Goal: Information Seeking & Learning: Learn about a topic

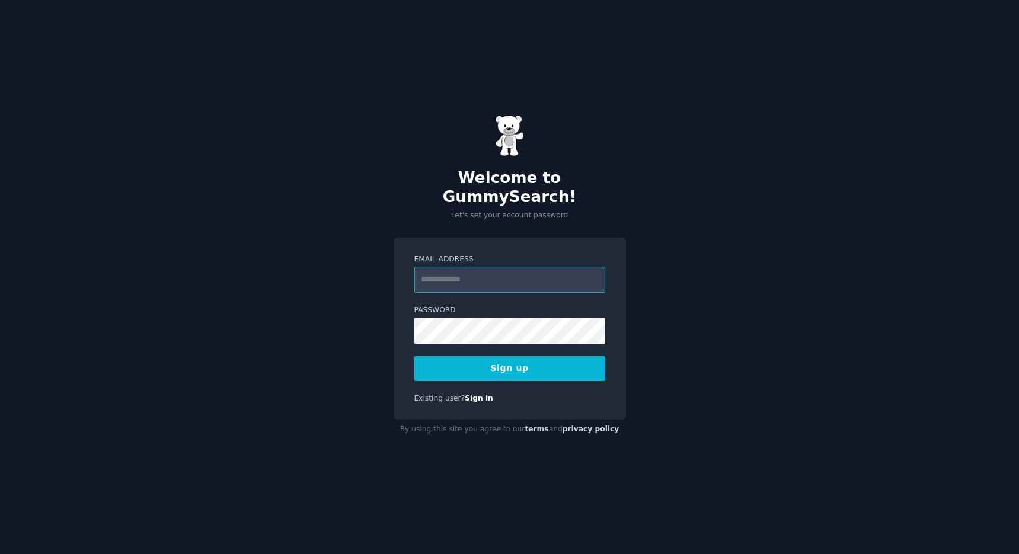
click at [486, 267] on input "Email Address" at bounding box center [509, 280] width 191 height 26
type input "**********"
click at [486, 361] on button "Sign up" at bounding box center [509, 368] width 191 height 25
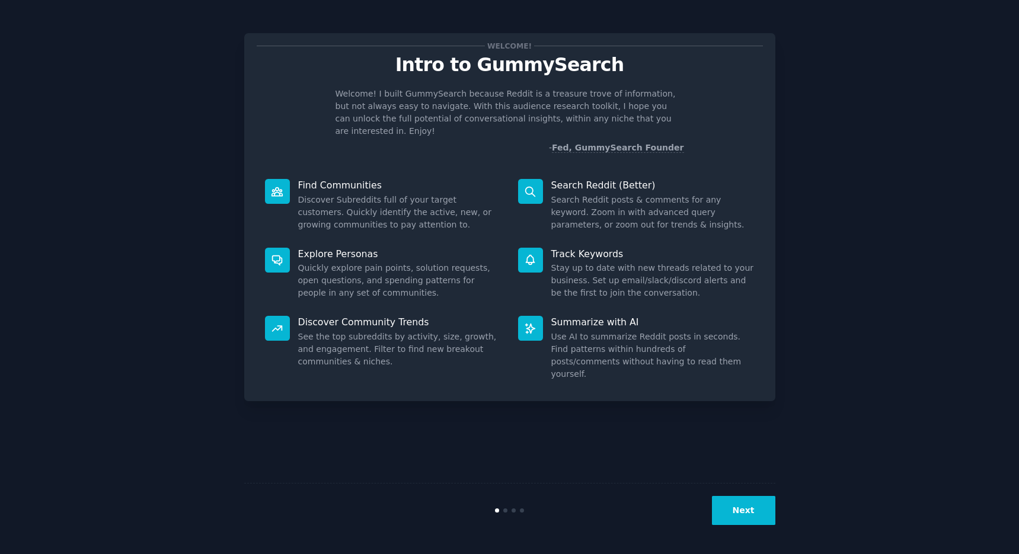
click at [747, 510] on button "Next" at bounding box center [743, 510] width 63 height 29
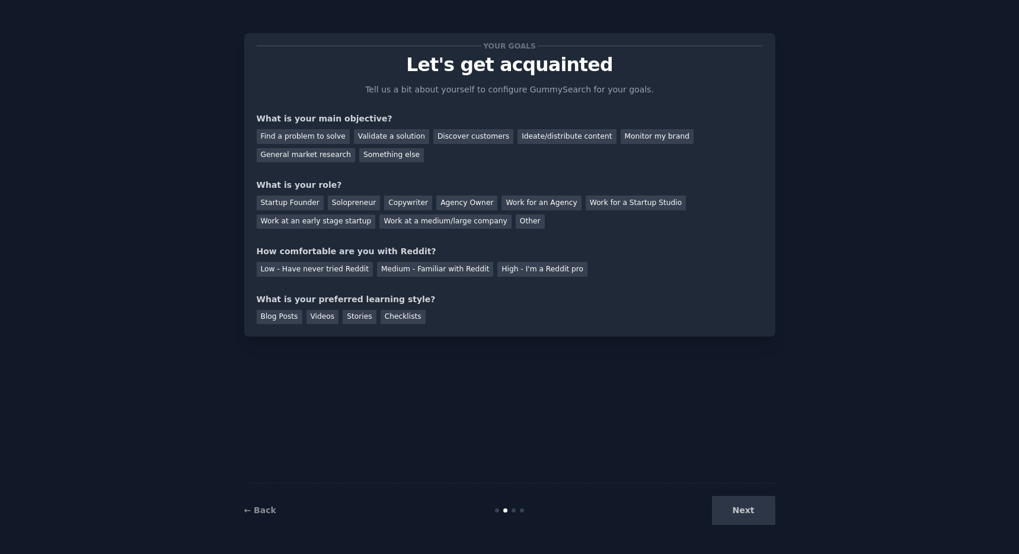
click at [750, 514] on div "Next" at bounding box center [686, 510] width 177 height 29
click at [635, 384] on div "Your goals Let's get acquainted Tell us a bit about yourself to configure Gummy…" at bounding box center [509, 277] width 531 height 521
click at [631, 12] on div "Your goals Let's get acquainted Tell us a bit about yourself to configure Gummy…" at bounding box center [509, 277] width 1019 height 554
drag, startPoint x: 642, startPoint y: 143, endPoint x: 348, endPoint y: 168, distance: 294.4
click at [348, 168] on div "Your goals Let's get acquainted Tell us a bit about yourself to configure Gummy…" at bounding box center [510, 185] width 506 height 279
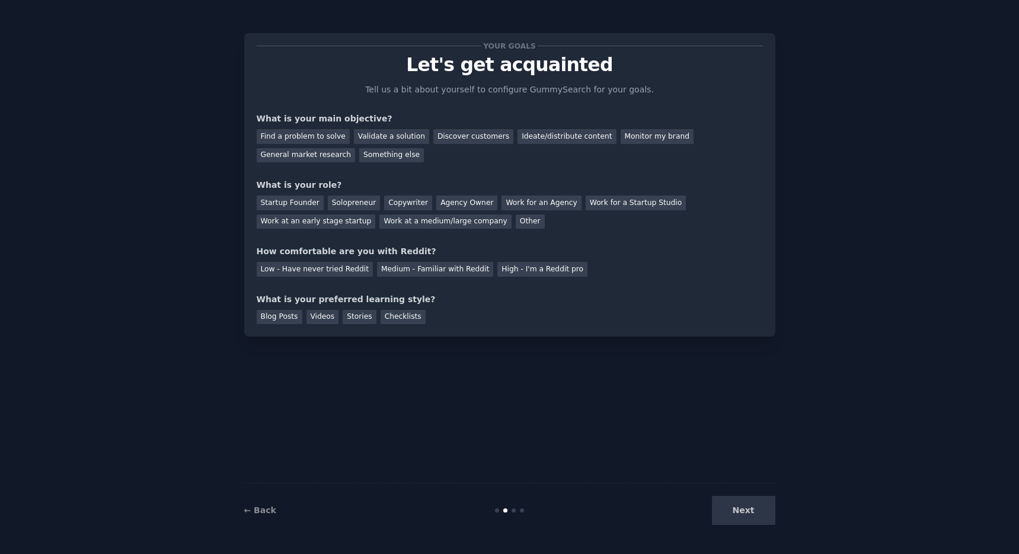
drag, startPoint x: 454, startPoint y: 167, endPoint x: 415, endPoint y: 164, distance: 38.7
click at [453, 168] on div "Your goals Let's get acquainted Tell us a bit about yourself to configure Gummy…" at bounding box center [510, 185] width 506 height 279
click at [322, 156] on div "General market research" at bounding box center [306, 155] width 99 height 15
click at [623, 140] on div "Monitor my brand" at bounding box center [656, 136] width 73 height 15
click at [312, 152] on div "General market research" at bounding box center [306, 155] width 99 height 15
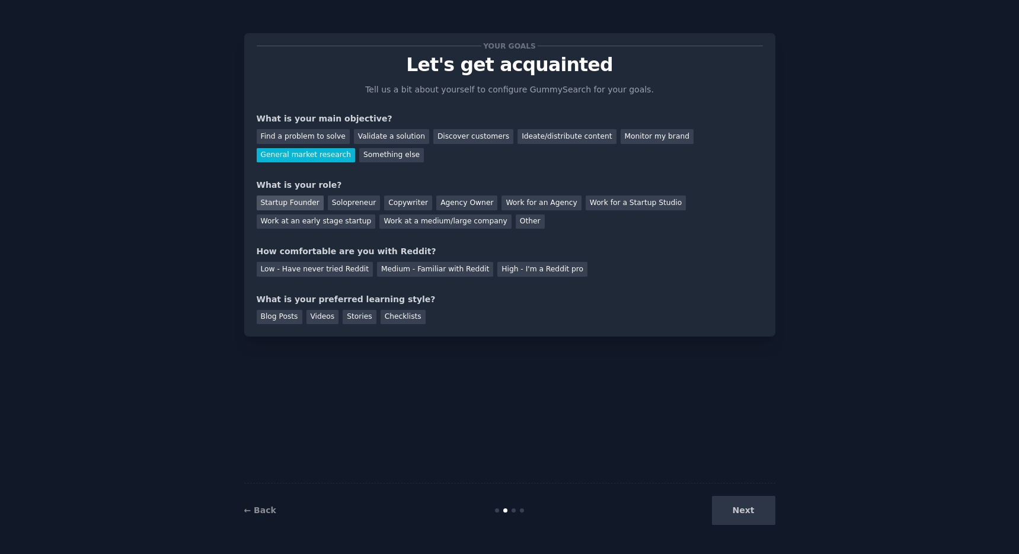
click at [288, 201] on div "Startup Founder" at bounding box center [290, 203] width 67 height 15
click at [463, 274] on div "Medium - Familiar with Reddit" at bounding box center [435, 269] width 116 height 15
click at [274, 317] on div "Blog Posts" at bounding box center [280, 317] width 46 height 15
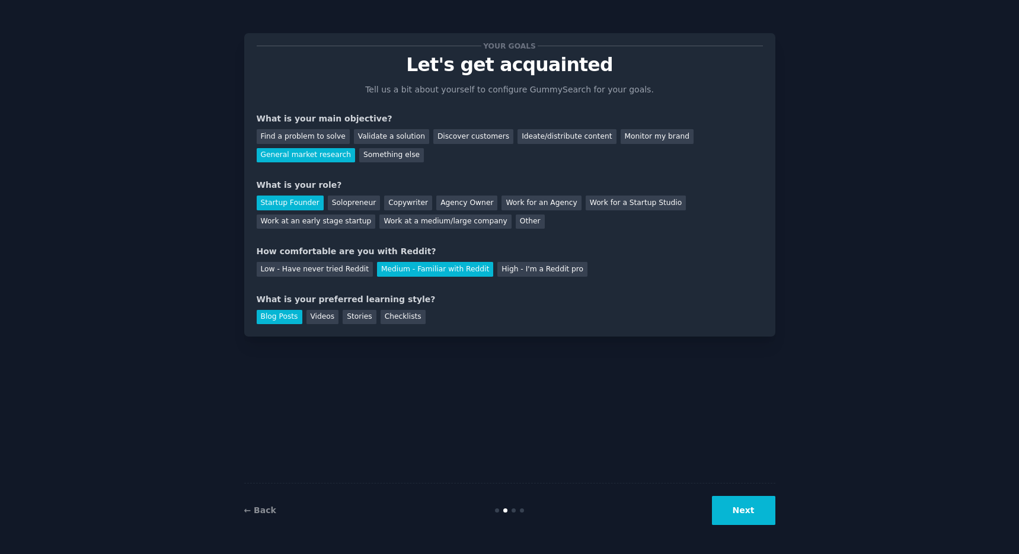
click at [751, 514] on button "Next" at bounding box center [743, 510] width 63 height 29
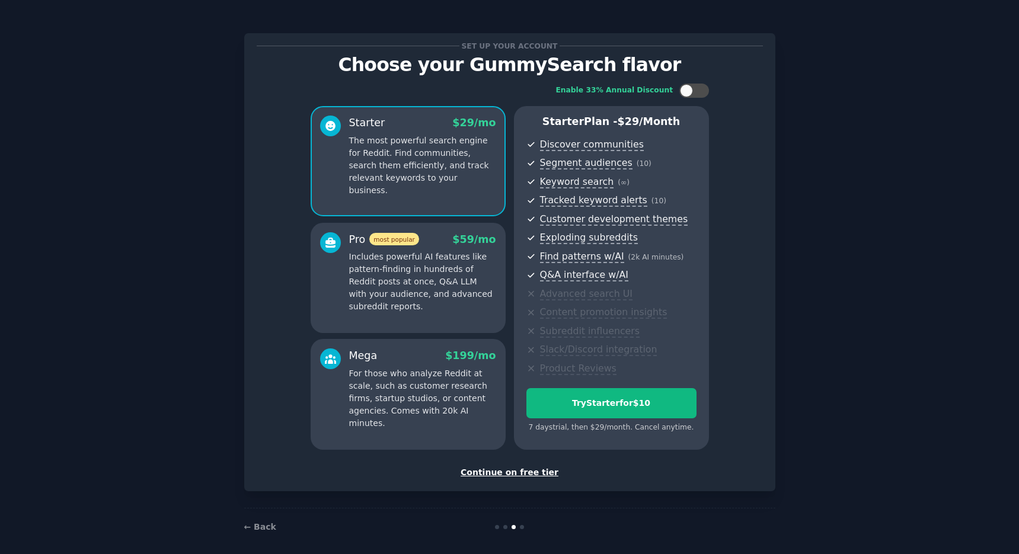
click at [513, 472] on div "Continue on free tier" at bounding box center [510, 472] width 506 height 12
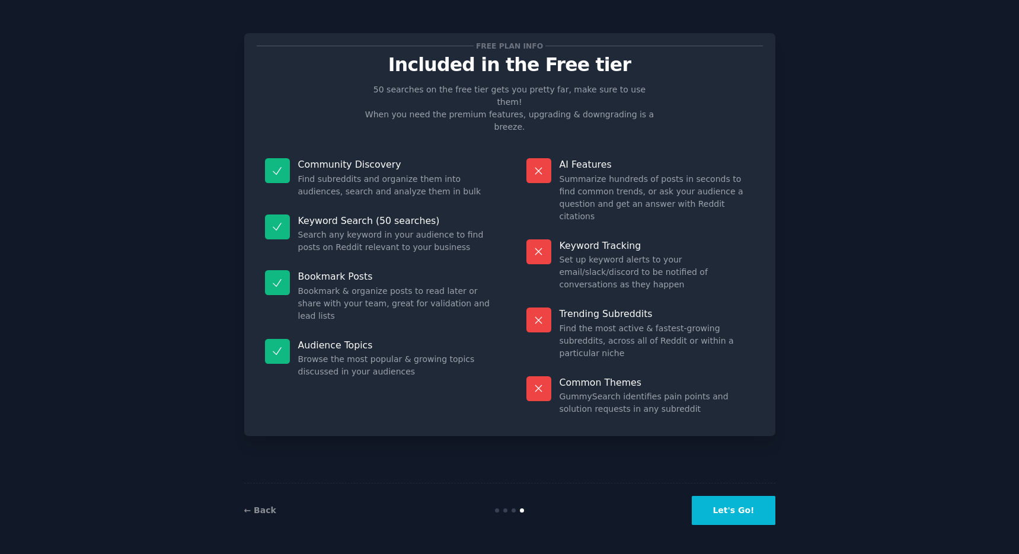
click at [739, 517] on button "Let's Go!" at bounding box center [733, 510] width 83 height 29
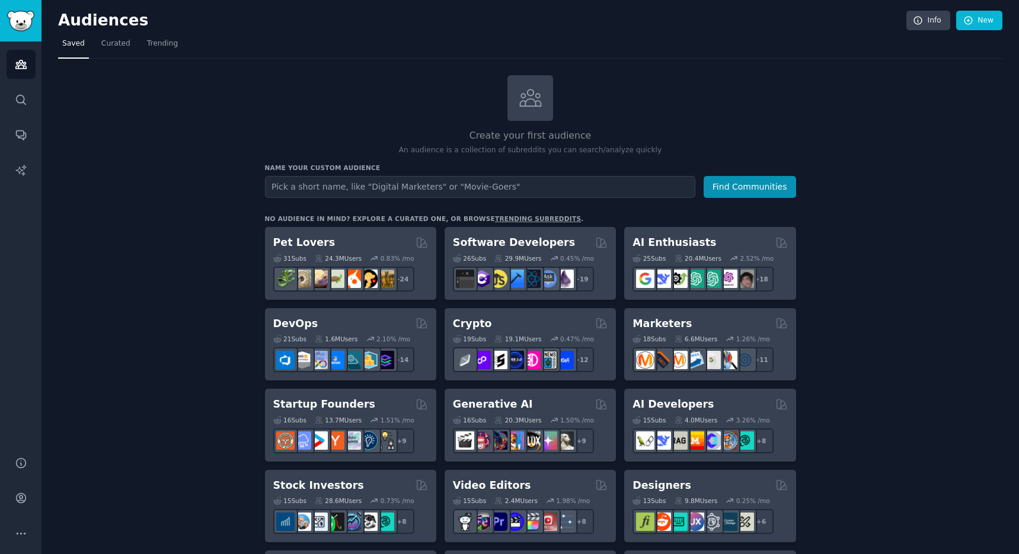
click at [477, 187] on input "text" at bounding box center [480, 187] width 430 height 22
type input "company offsite"
click at [769, 177] on button "Find Communities" at bounding box center [749, 187] width 92 height 22
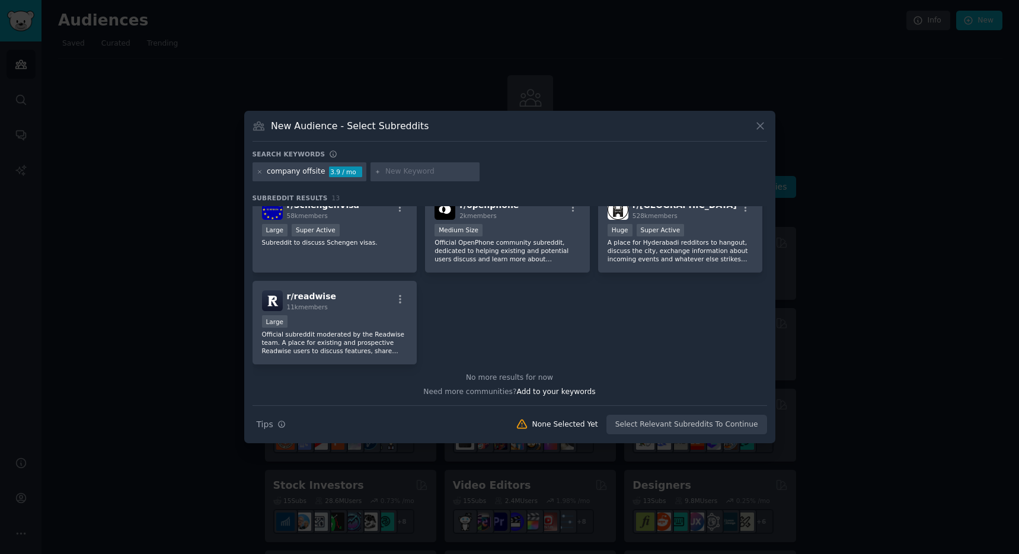
scroll to position [277, 0]
click at [462, 251] on p "Official OpenPhone community subreddit, dedicated to helping existing and poten…" at bounding box center [507, 250] width 146 height 25
click at [761, 131] on icon at bounding box center [760, 126] width 12 height 12
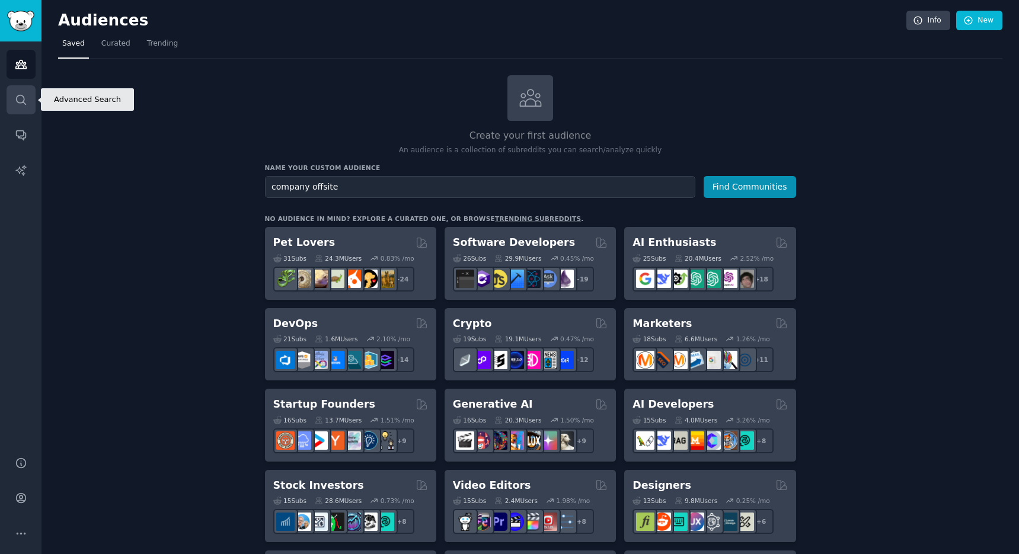
click at [25, 105] on icon "Sidebar" at bounding box center [21, 100] width 12 height 12
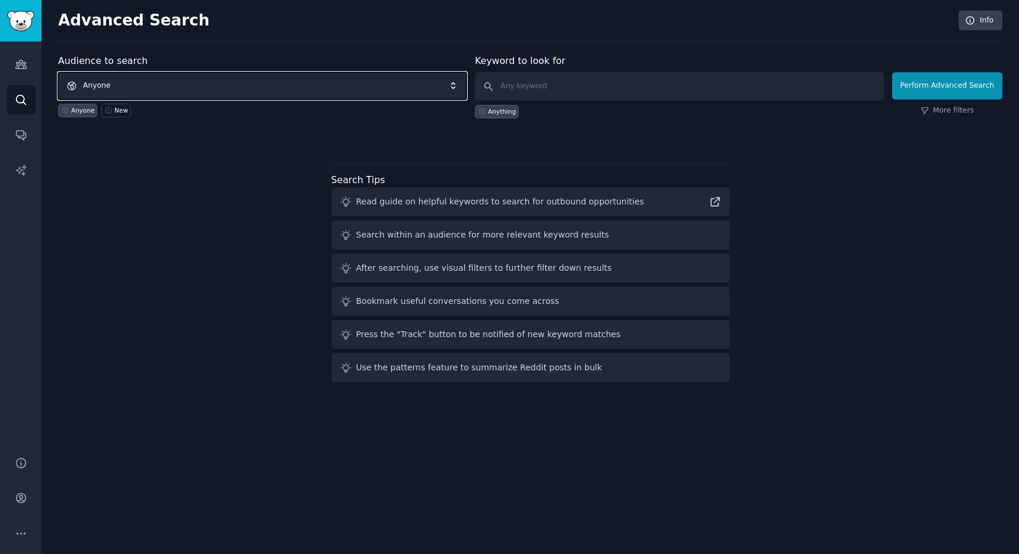
click at [165, 88] on span "Anyone" at bounding box center [262, 85] width 408 height 27
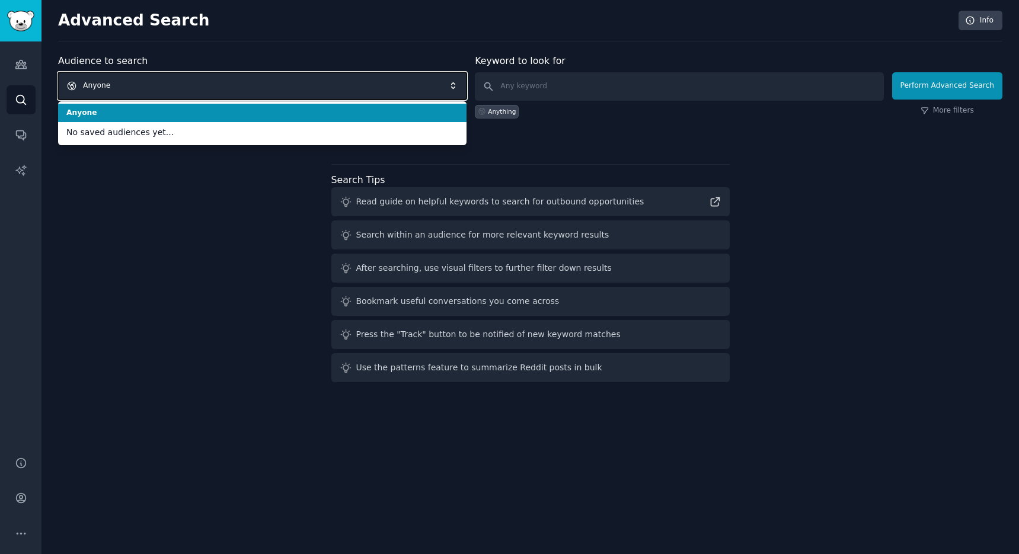
click at [165, 87] on span "Anyone" at bounding box center [262, 85] width 408 height 27
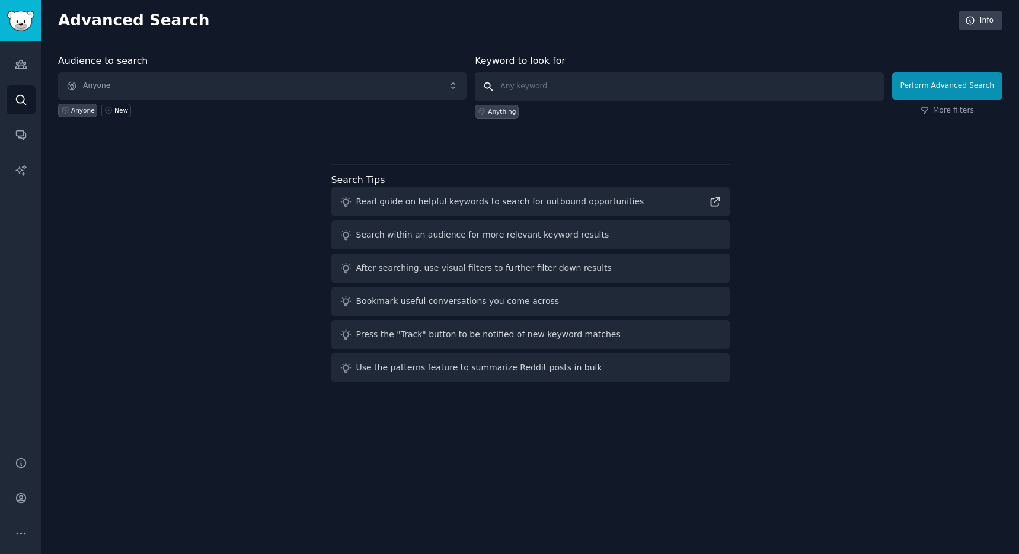
click at [592, 94] on input "text" at bounding box center [679, 86] width 408 height 28
type input "company offsite"
click button "Perform Advanced Search" at bounding box center [947, 85] width 110 height 27
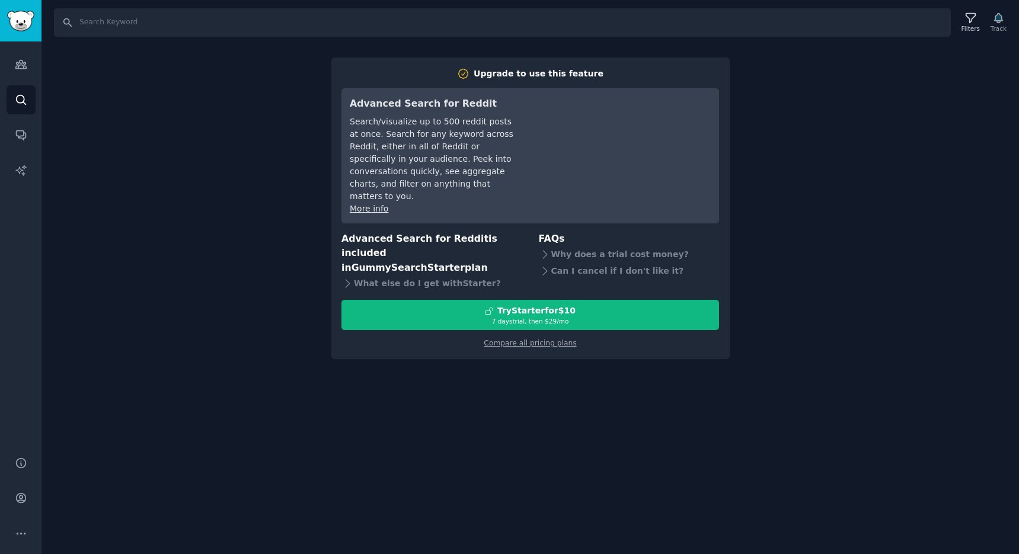
click at [366, 204] on link "More info" at bounding box center [369, 208] width 39 height 9
click at [19, 139] on icon "Sidebar" at bounding box center [21, 135] width 12 height 12
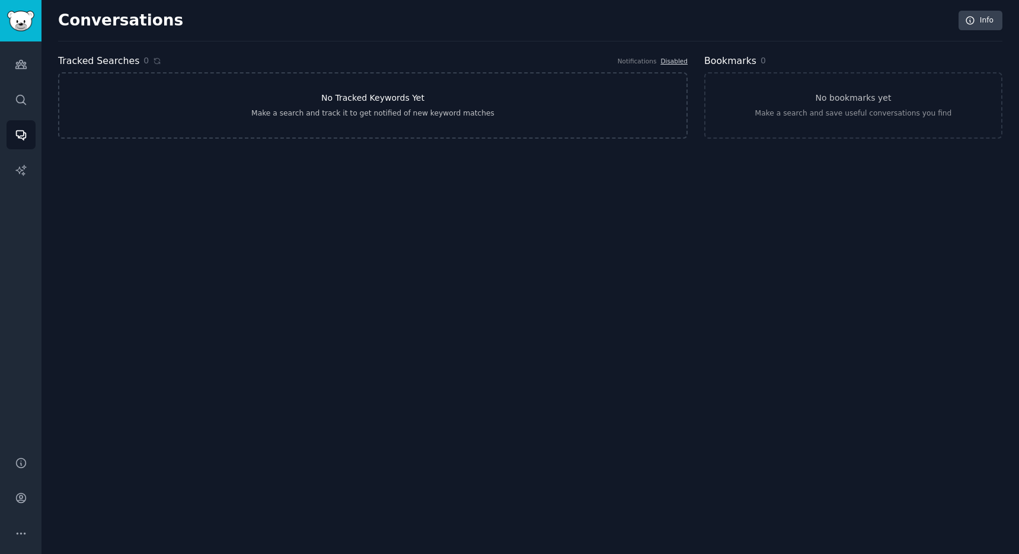
click at [256, 105] on link "No Tracked Keywords Yet Make a search and track it to get notified of new keywo…" at bounding box center [372, 105] width 629 height 66
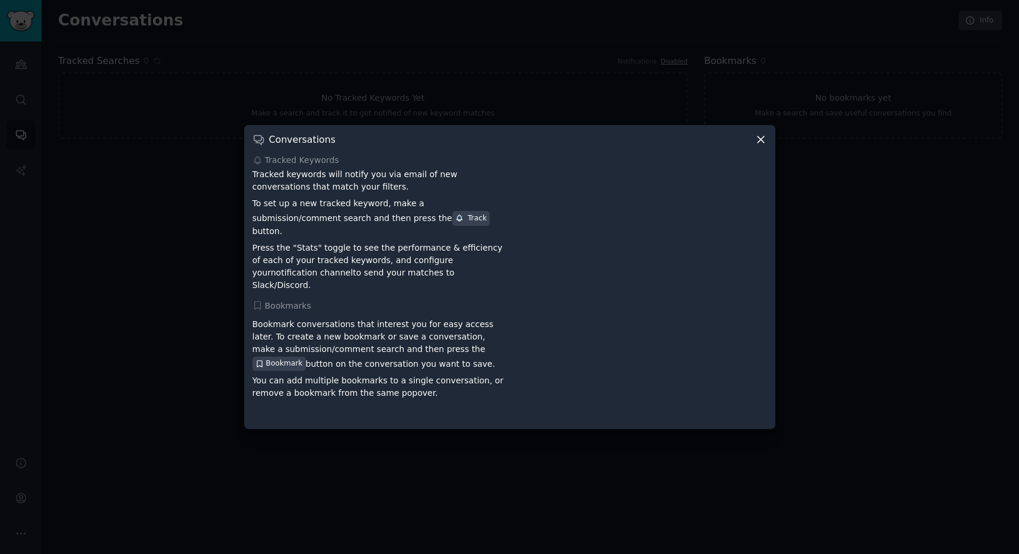
click at [765, 146] on icon at bounding box center [760, 139] width 12 height 12
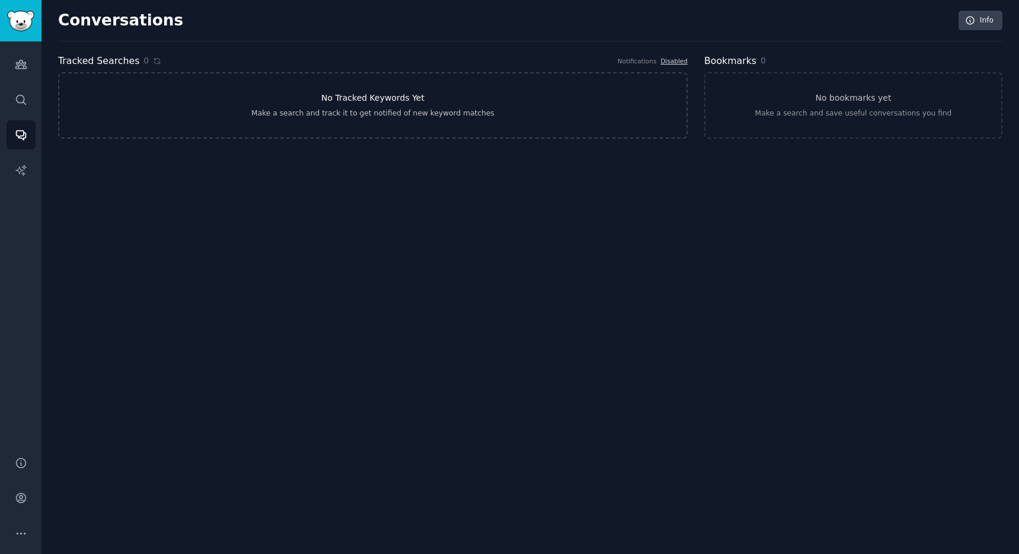
click at [433, 114] on div "Make a search and track it to get notified of new keyword matches" at bounding box center [372, 113] width 243 height 11
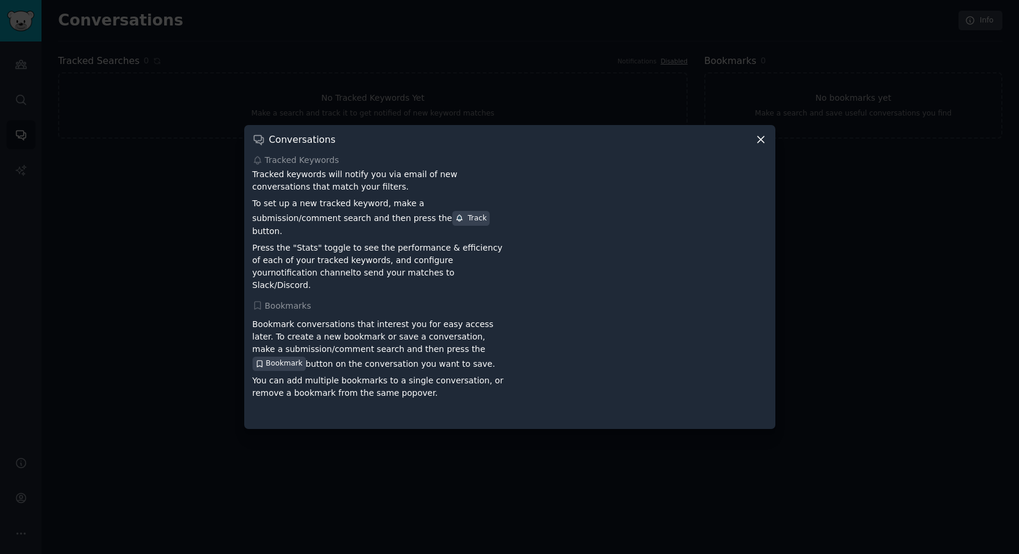
click at [305, 118] on div at bounding box center [509, 277] width 1019 height 554
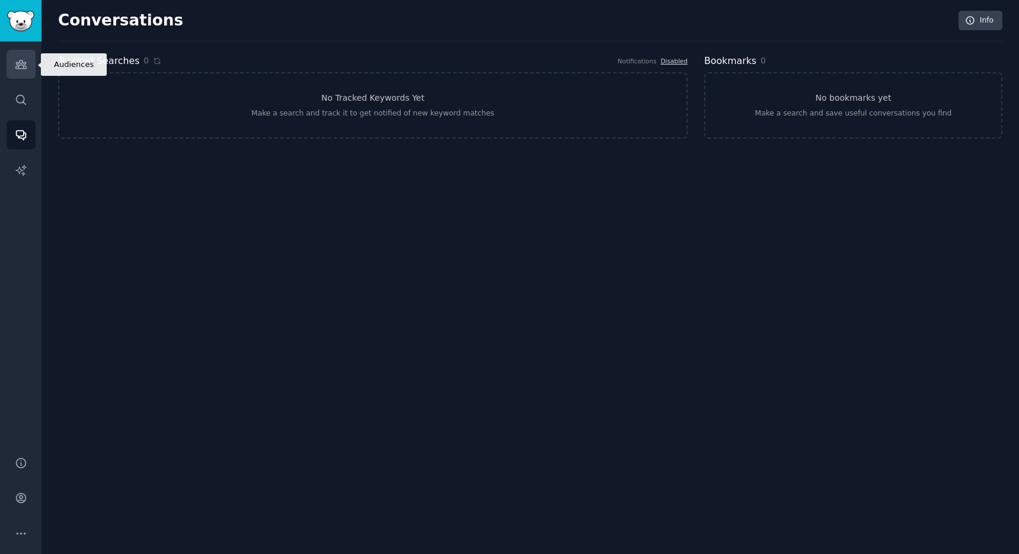
click at [14, 60] on link "Audiences" at bounding box center [21, 64] width 29 height 29
